Goal: Task Accomplishment & Management: Use online tool/utility

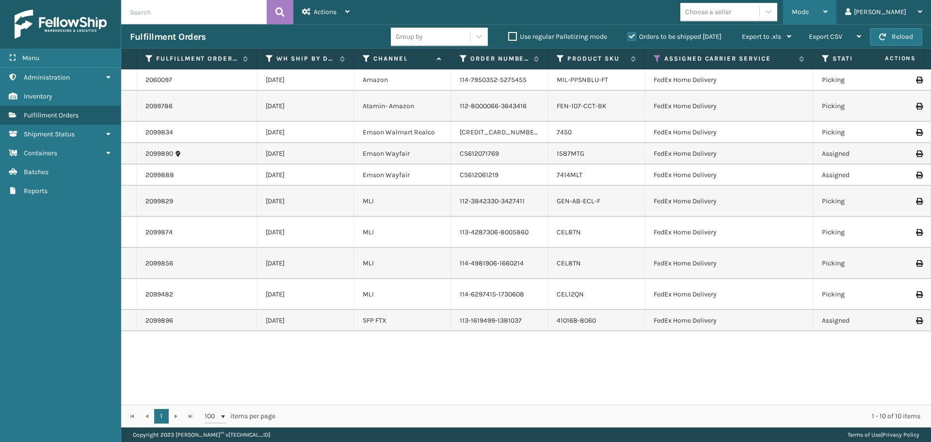
click at [827, 15] on div "Mode" at bounding box center [810, 12] width 36 height 24
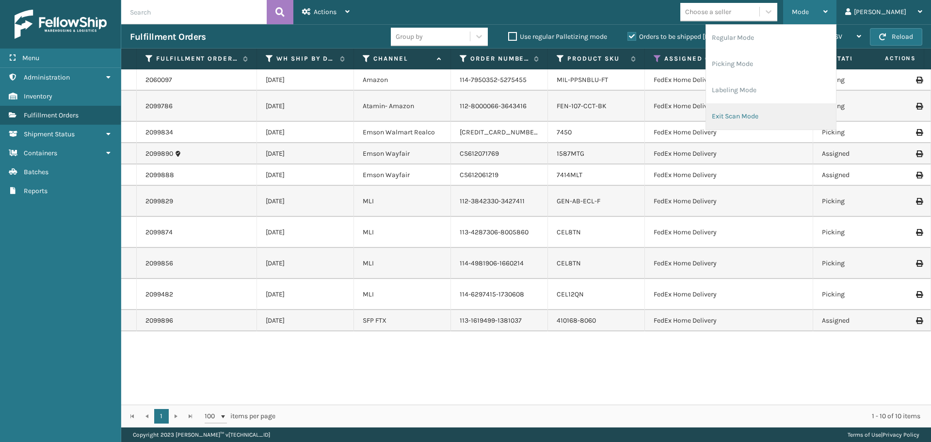
click at [787, 117] on li "Exit Scan Mode" at bounding box center [771, 116] width 130 height 26
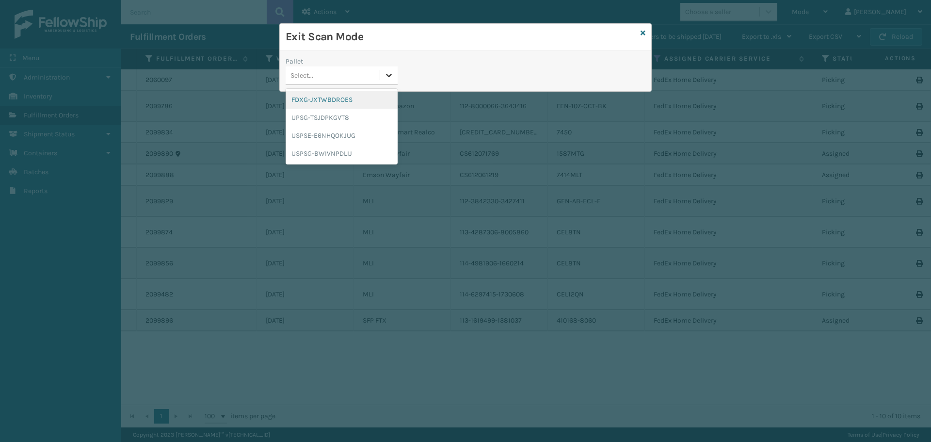
click at [394, 68] on div at bounding box center [388, 74] width 17 height 17
click at [357, 102] on div "FDXG-JXTWBDROES" at bounding box center [342, 100] width 112 height 18
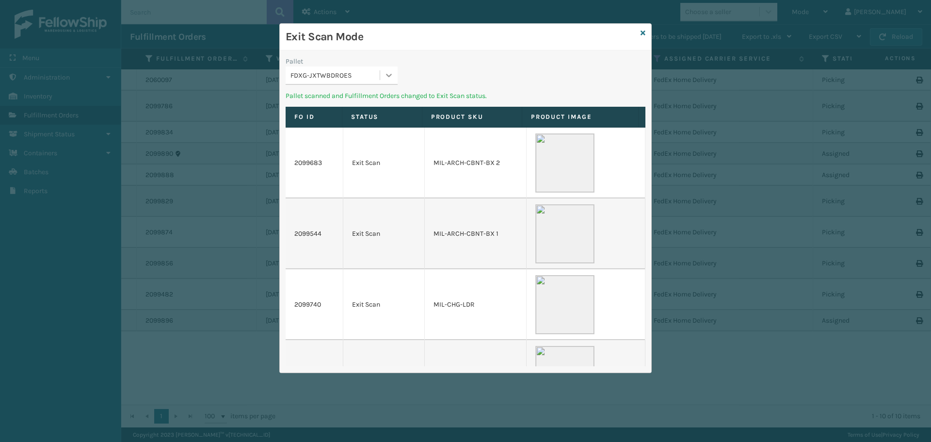
click at [397, 78] on div at bounding box center [388, 74] width 17 height 17
click at [362, 100] on div "UPSG-TSJDPKGVT8" at bounding box center [342, 100] width 112 height 18
click at [382, 73] on div at bounding box center [388, 74] width 17 height 17
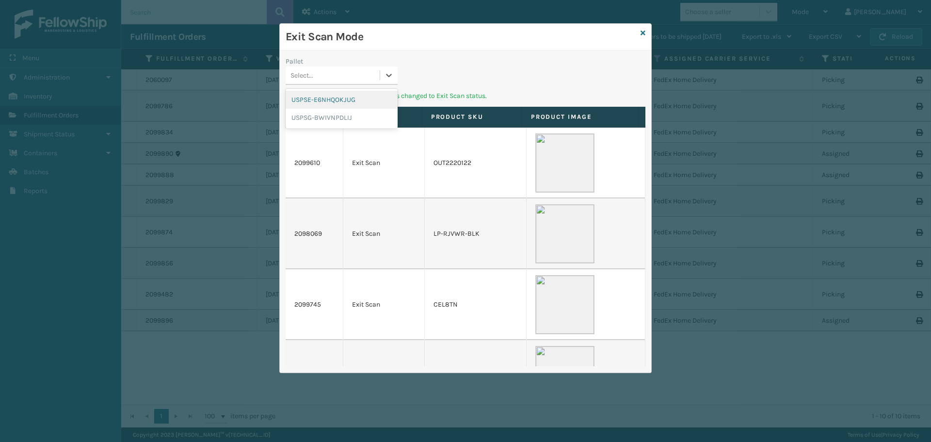
click at [356, 98] on div "USPSE-E6NHQOKJUG" at bounding box center [342, 100] width 112 height 18
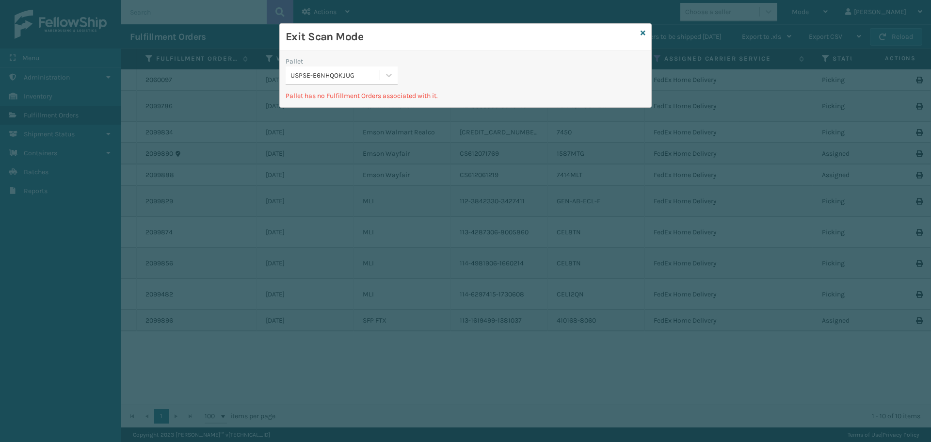
click at [398, 77] on div "Pallet USPSE-E6NHQOKJUG" at bounding box center [342, 73] width 124 height 34
click at [379, 77] on div "USPSE-E6NHQOKJUG" at bounding box center [335, 75] width 90 height 10
click at [312, 112] on div "USPSG-BWIVNPDLIJ" at bounding box center [342, 118] width 112 height 18
click at [397, 78] on div at bounding box center [388, 74] width 17 height 17
click at [643, 34] on icon at bounding box center [642, 33] width 5 height 7
